Goal: Check status

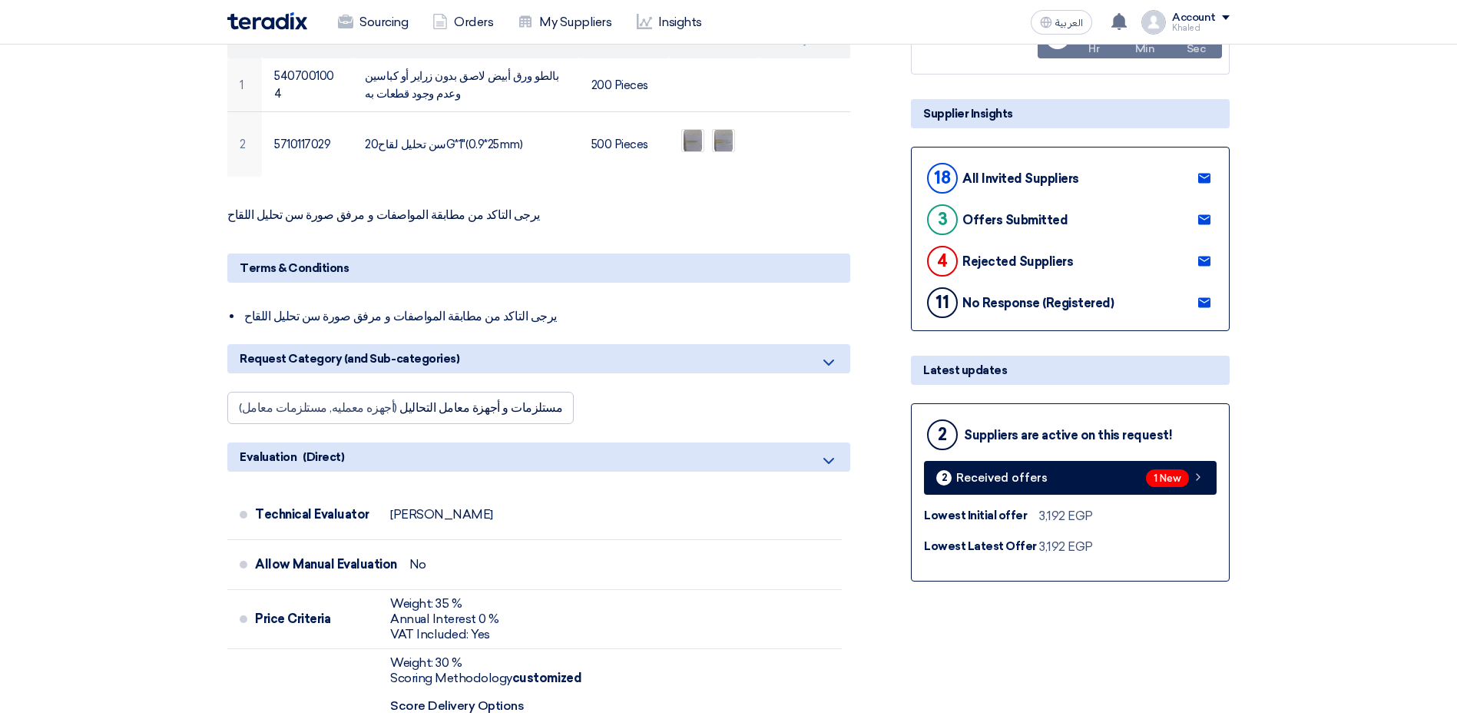
scroll to position [307, 0]
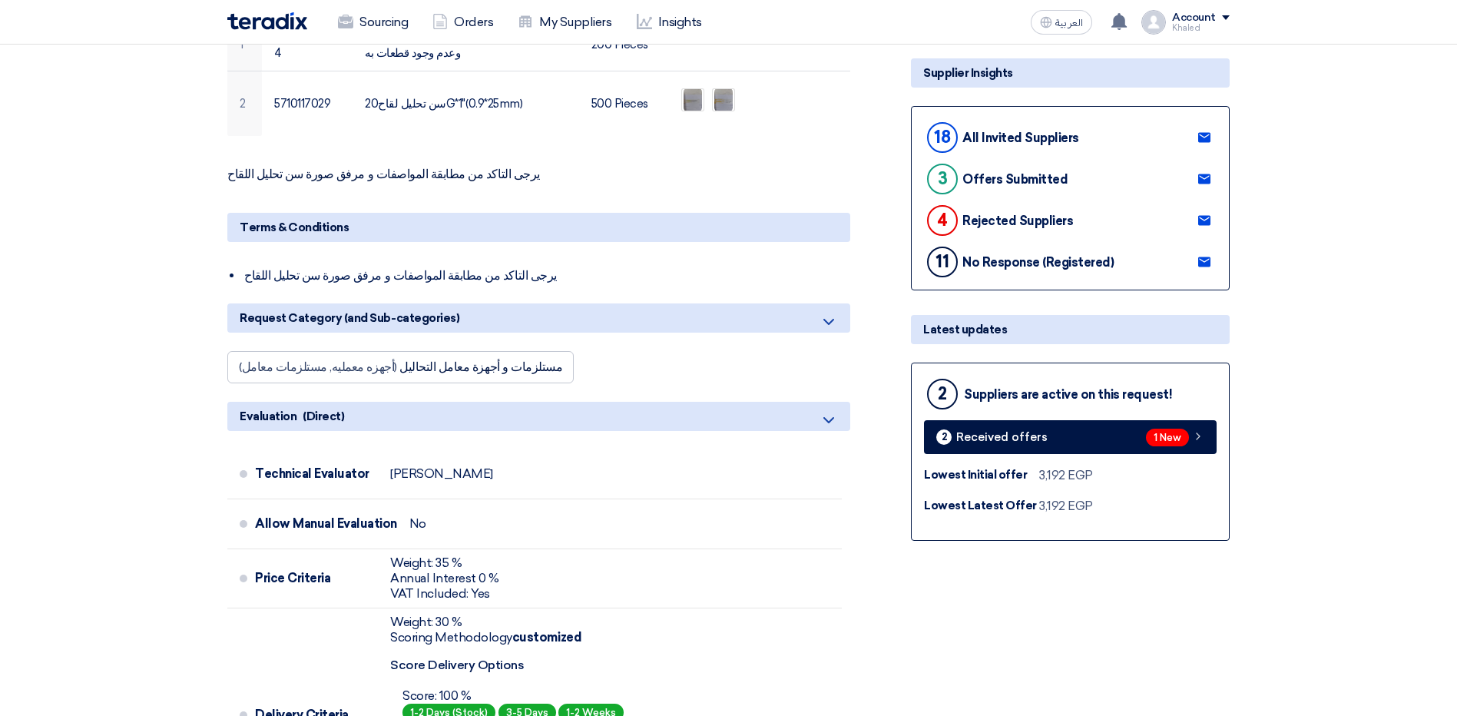
click at [1158, 456] on div "2 Suppliers are active on this request! 2 Received offers 1 New Lowest Initial …" at bounding box center [1070, 452] width 319 height 178
click at [1150, 446] on div "1 New" at bounding box center [1175, 438] width 58 height 18
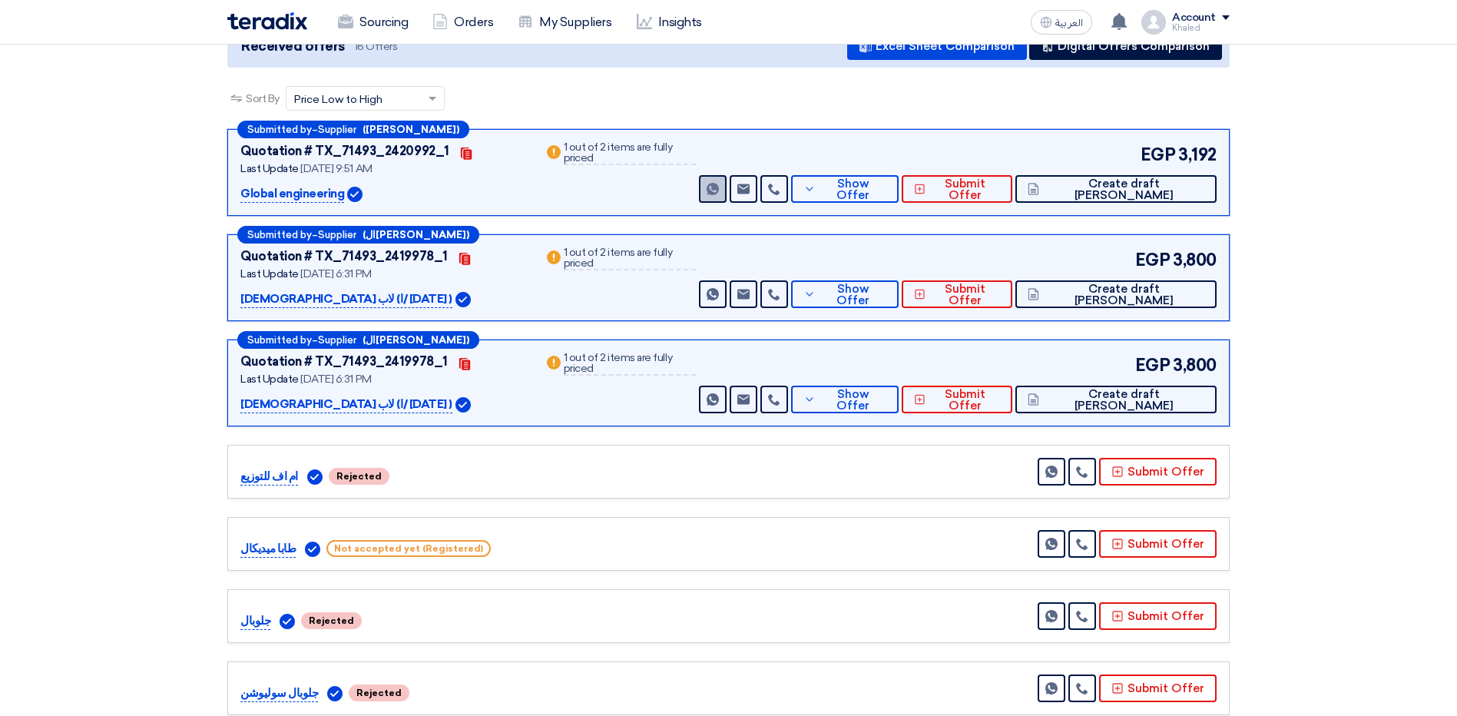
scroll to position [160, 0]
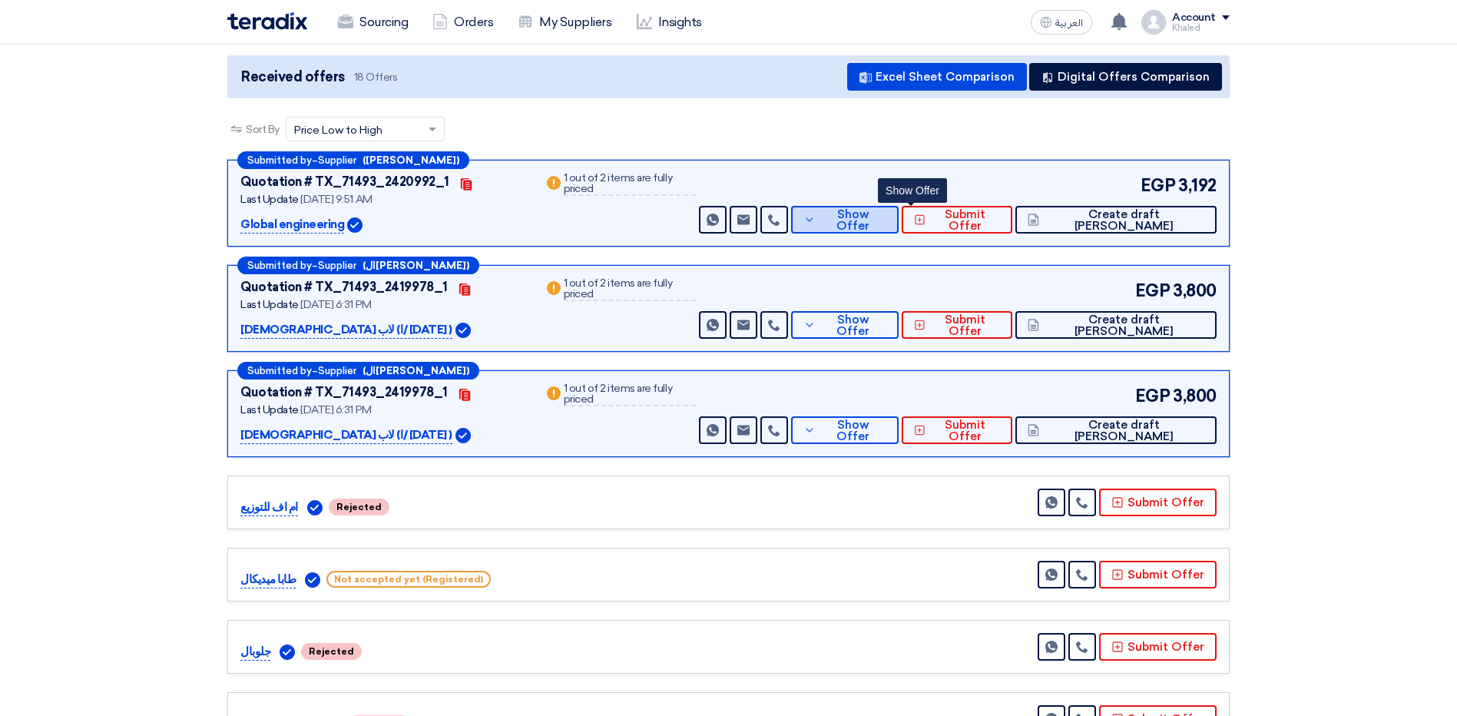
click at [886, 227] on button "Show Offer" at bounding box center [845, 220] width 108 height 28
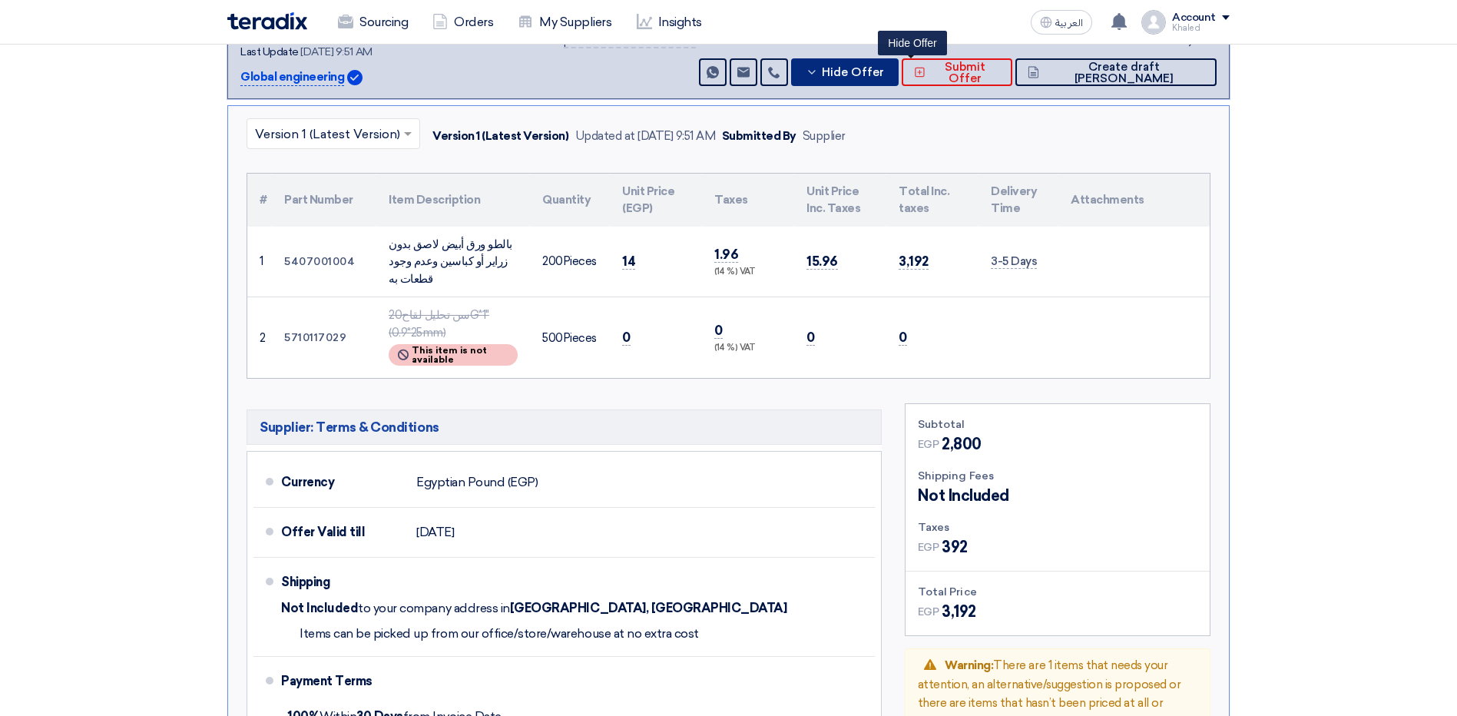
scroll to position [0, 0]
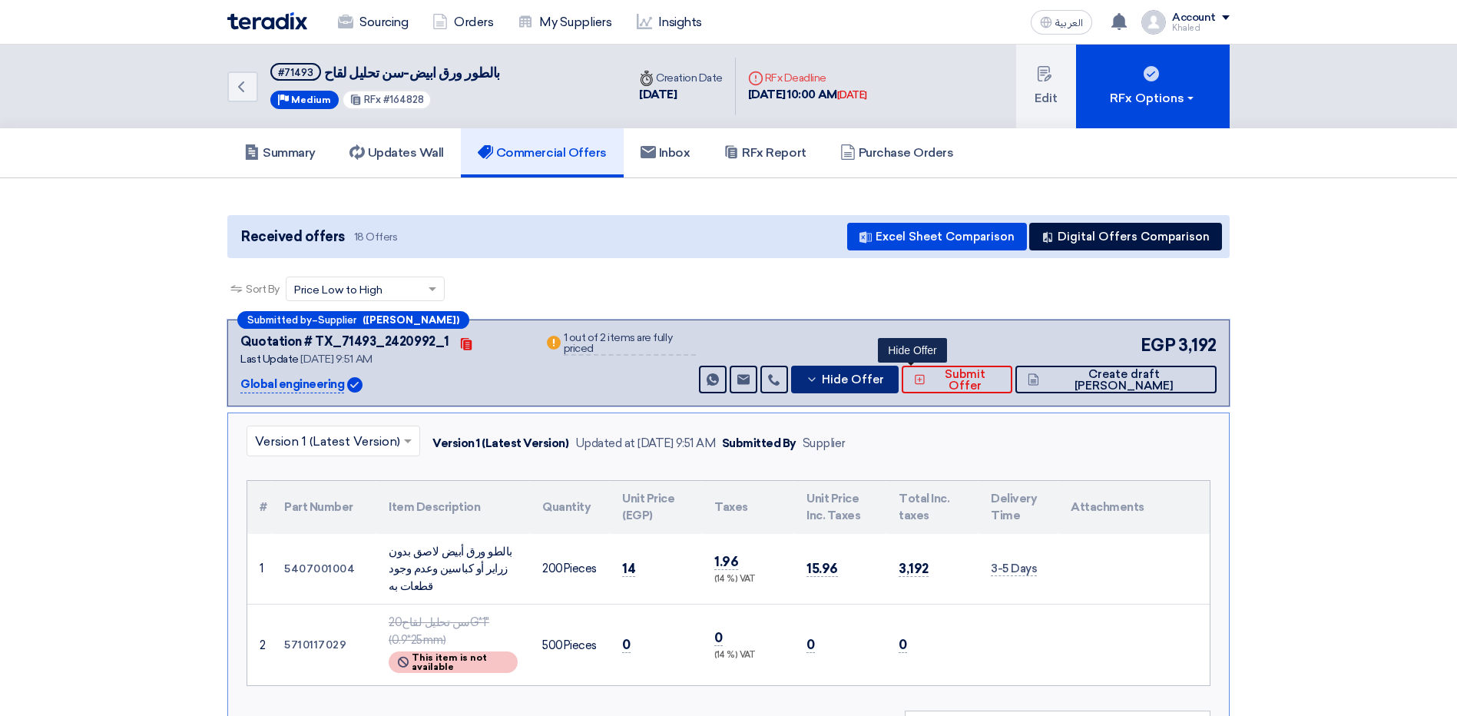
click at [884, 383] on span "Hide Offer" at bounding box center [853, 380] width 62 height 12
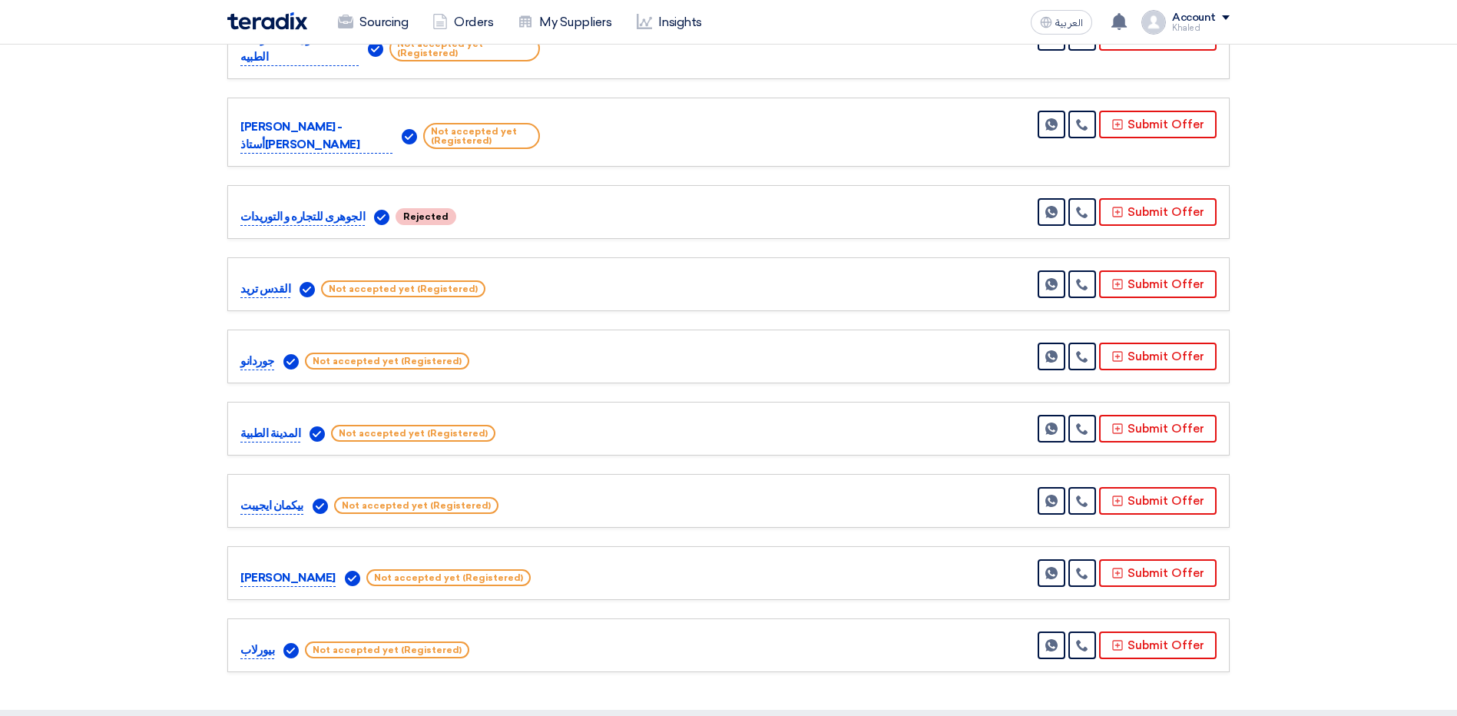
scroll to position [1076, 0]
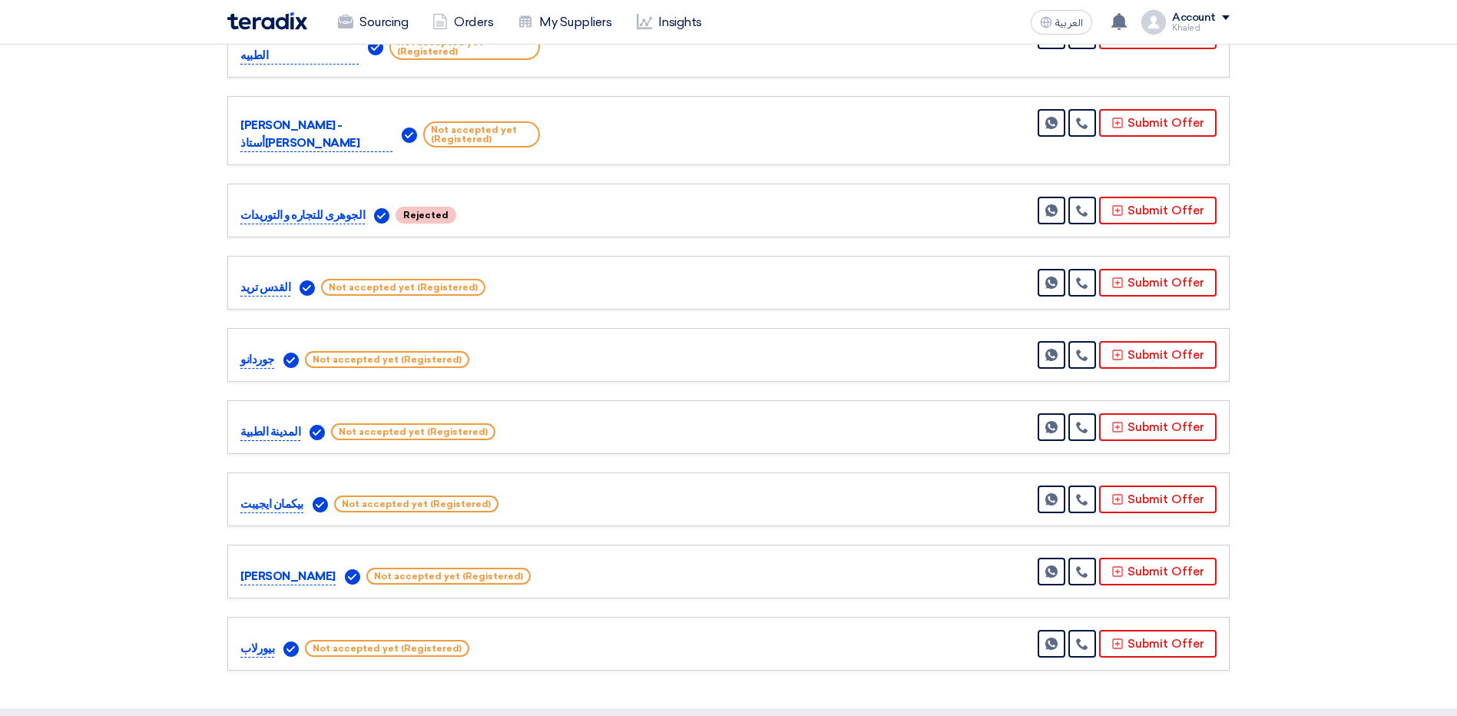
drag, startPoint x: 439, startPoint y: 618, endPoint x: 303, endPoint y: 593, distance: 137.4
click at [307, 617] on div "بيورلاب Not accepted yet (Registered) Send Message" at bounding box center [728, 644] width 1003 height 54
copy span "Not accepted yet (Registered"
click at [646, 558] on div "[PERSON_NAME] Not accepted yet (Registered) Send Message" at bounding box center [728, 572] width 976 height 28
